Goal: Book appointment/travel/reservation

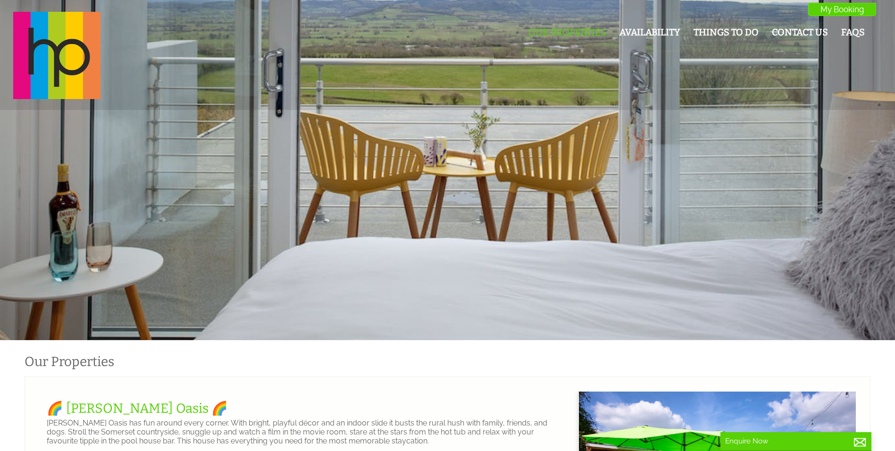
scroll to position [0, 8]
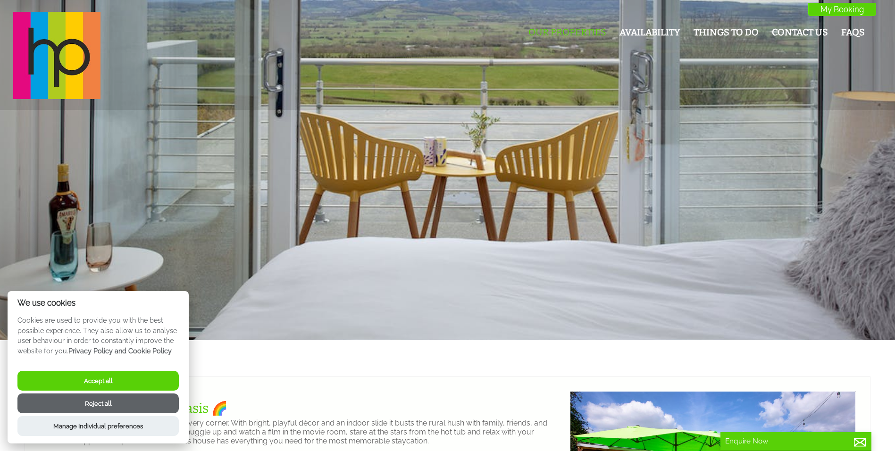
click at [110, 374] on button "Accept all" at bounding box center [97, 381] width 161 height 20
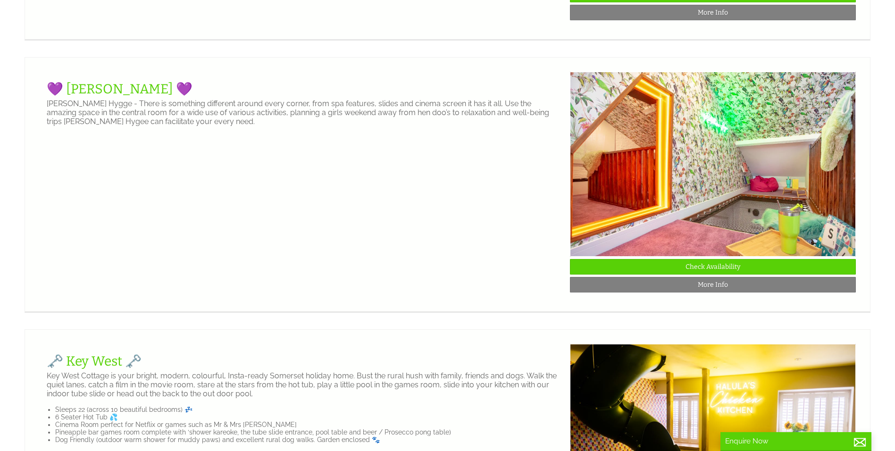
scroll to position [592, 0]
click at [141, 96] on link "💜 [PERSON_NAME] 💜" at bounding box center [120, 89] width 146 height 16
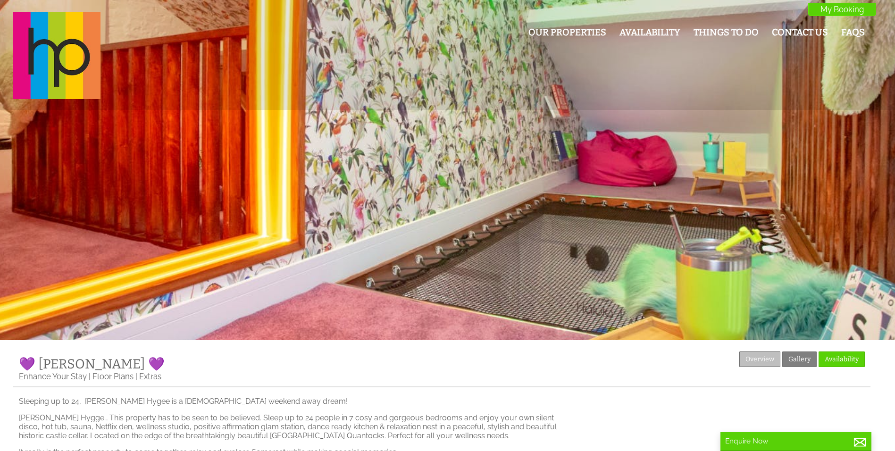
click at [747, 352] on link "Overview" at bounding box center [760, 360] width 41 height 16
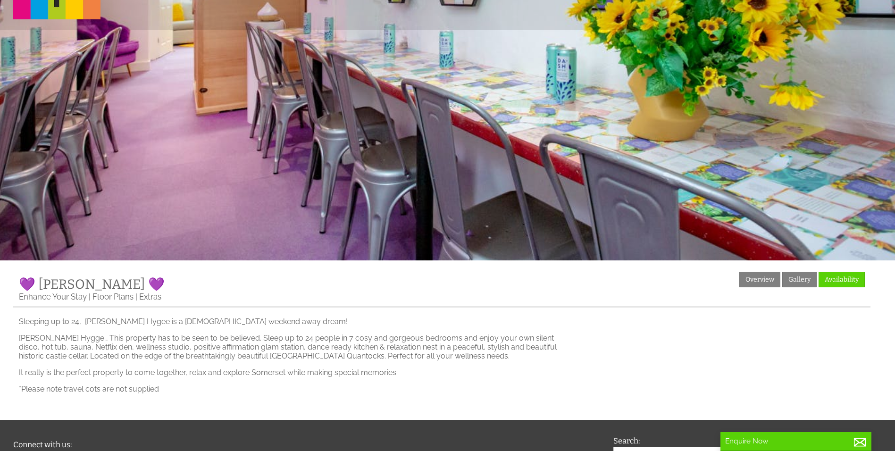
scroll to position [208, 0]
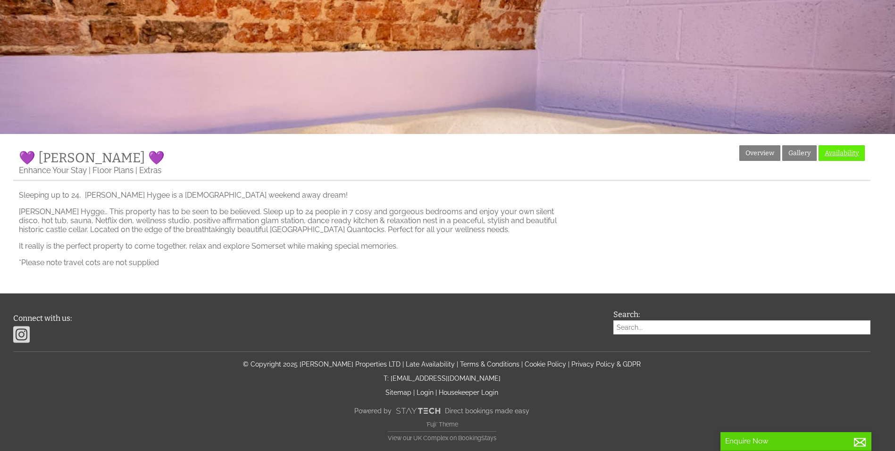
click at [832, 147] on link "Availability" at bounding box center [842, 153] width 46 height 16
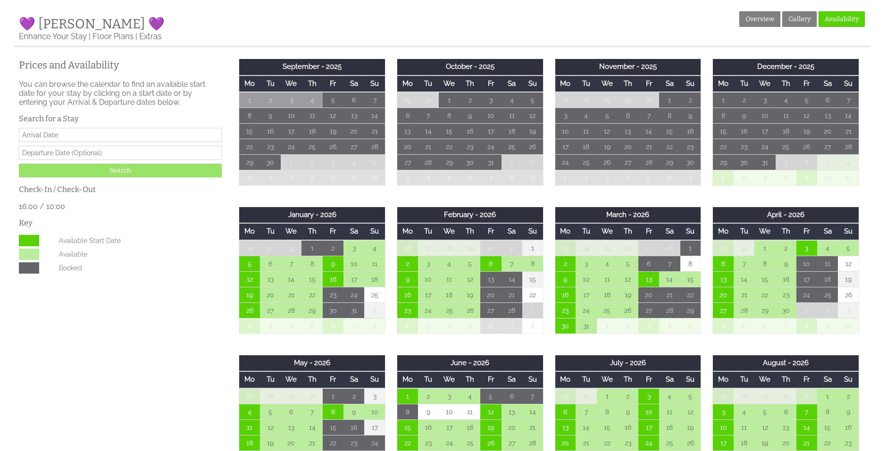
scroll to position [340, 0]
click at [193, 264] on dl "Available Start Date Available Booked" at bounding box center [120, 255] width 203 height 41
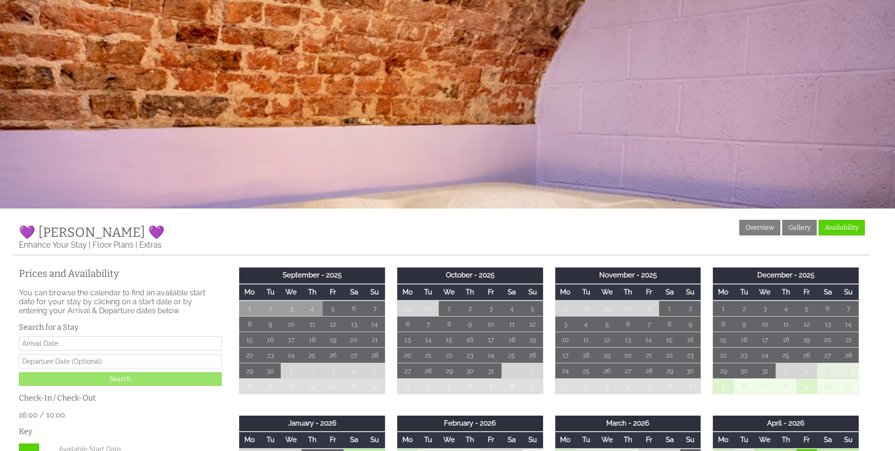
scroll to position [131, 0]
click at [79, 248] on link "Enhance Your Stay" at bounding box center [53, 246] width 68 height 10
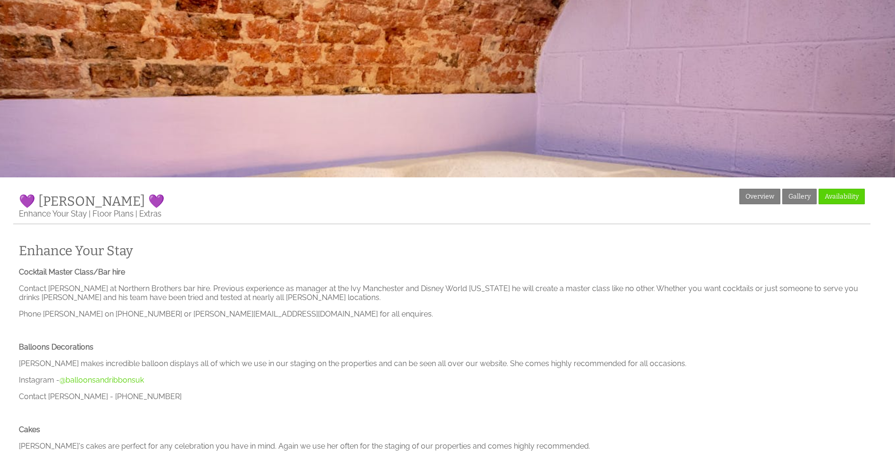
scroll to position [163, 0]
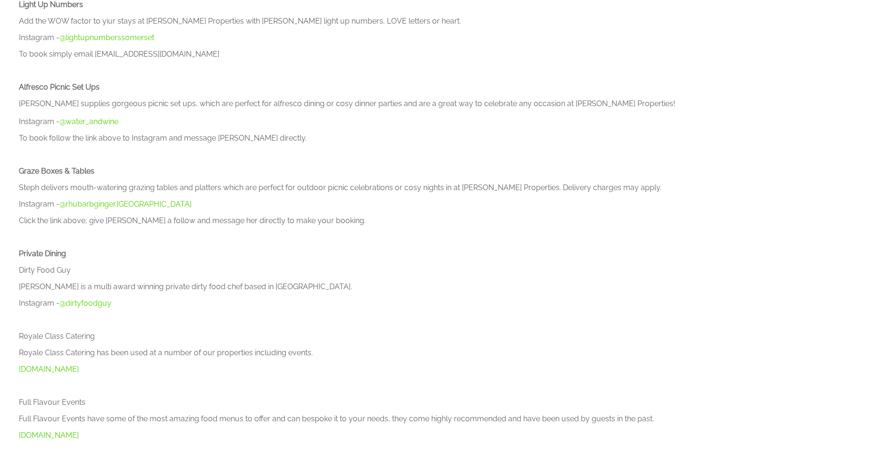
scroll to position [672, 0]
click at [268, 320] on p at bounding box center [442, 318] width 846 height 9
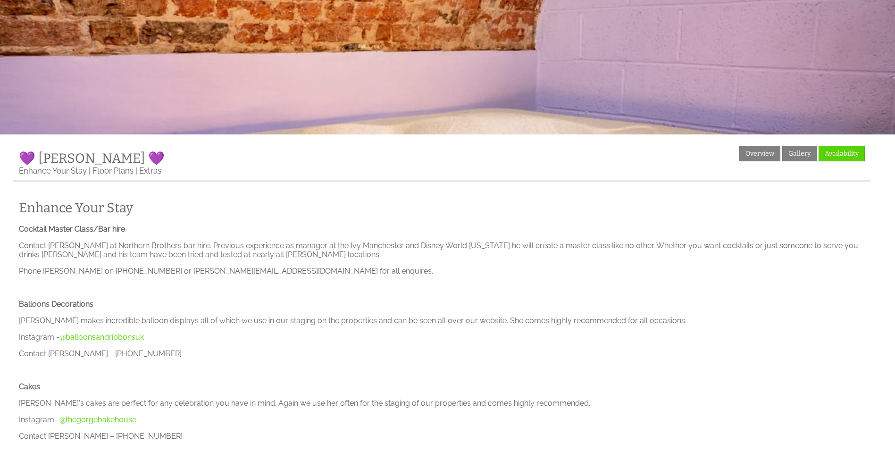
scroll to position [205, 0]
click at [145, 171] on link "Extras" at bounding box center [150, 172] width 22 height 10
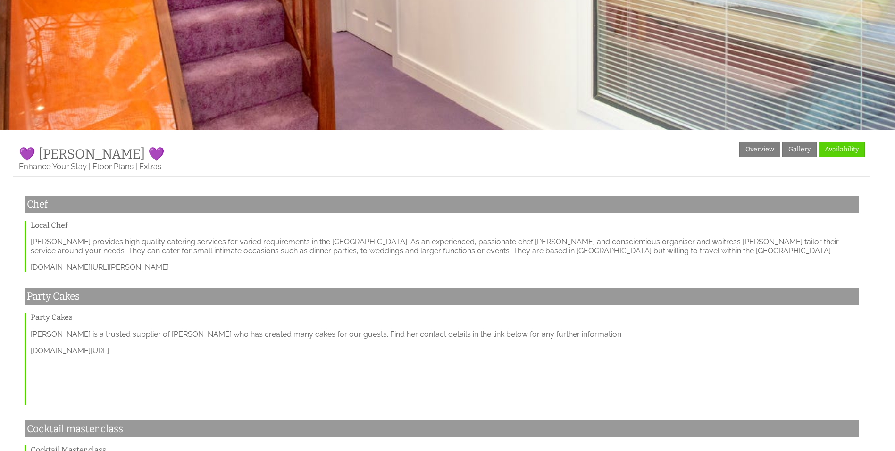
scroll to position [210, 0]
click at [749, 156] on link "Overview" at bounding box center [760, 150] width 41 height 16
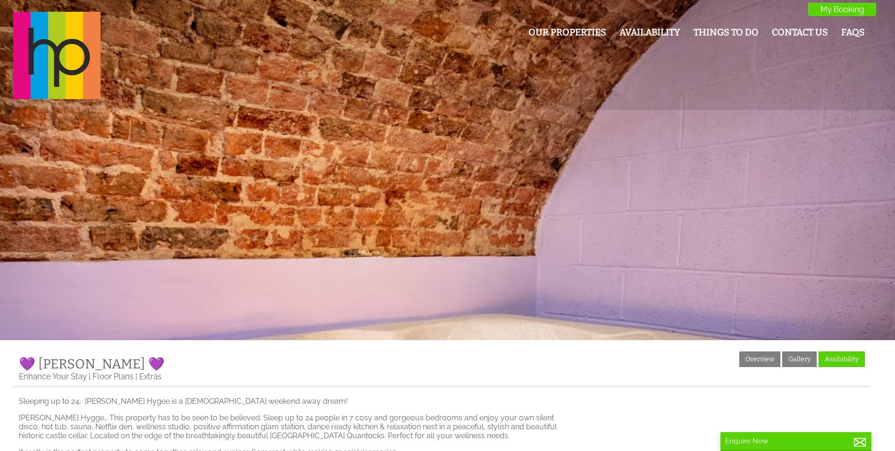
scroll to position [208, 0]
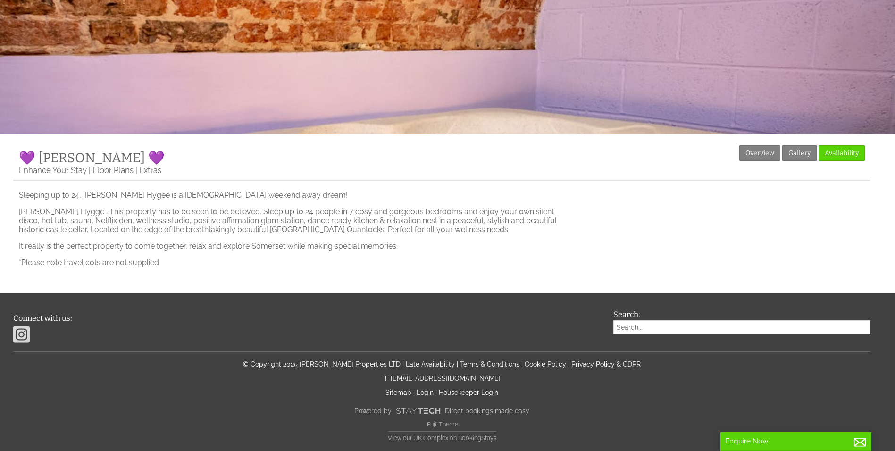
click at [221, 188] on div "Properties 💜 [PERSON_NAME] Hygge 💜 Overview Gallery Availability Enhance Your S…" at bounding box center [442, 209] width 858 height 129
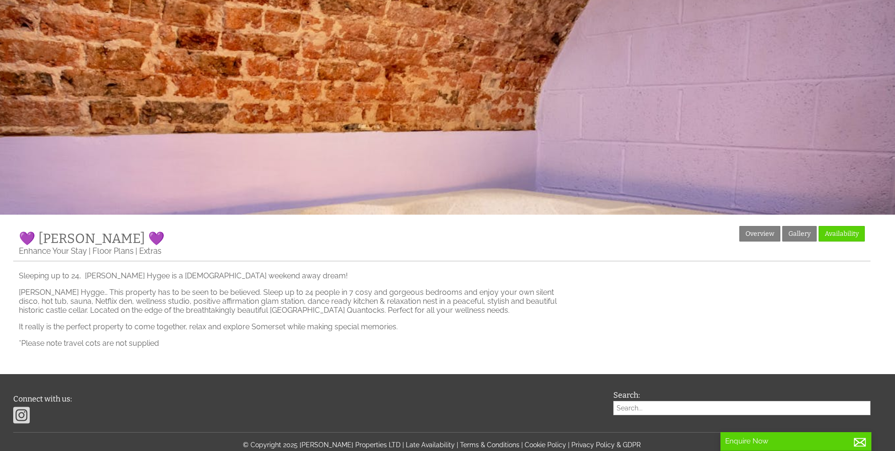
scroll to position [125, 0]
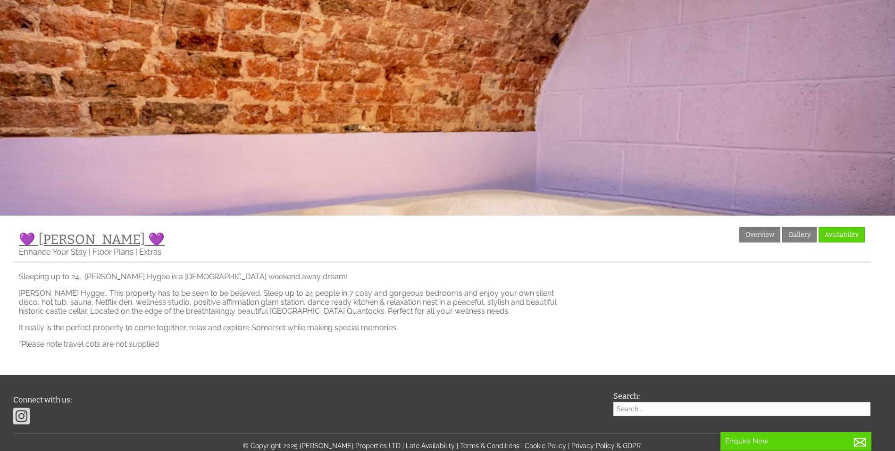
click at [113, 238] on span "💜 [PERSON_NAME] 💜" at bounding box center [92, 240] width 146 height 16
